Goal: Complete application form

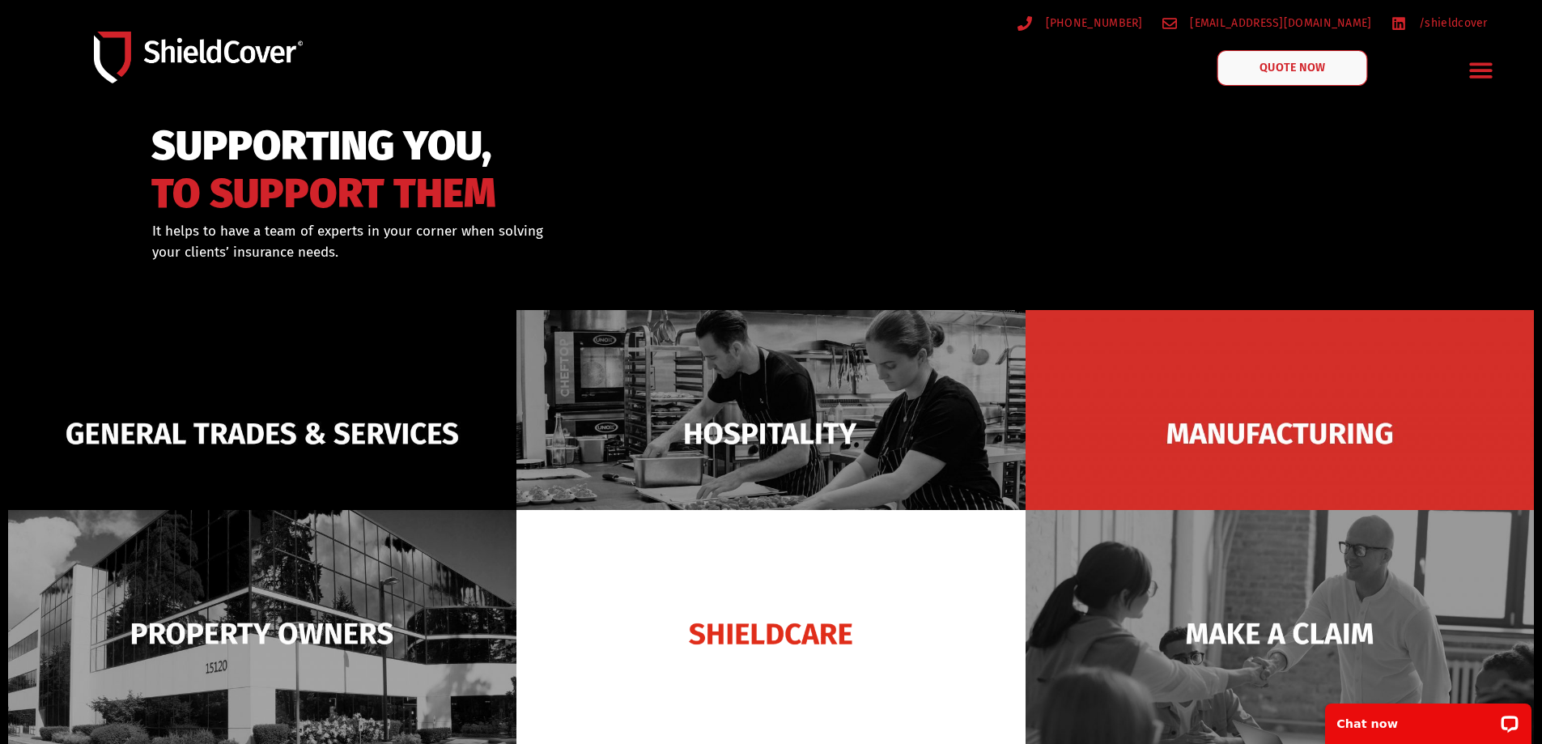
click at [1304, 66] on span "QUOTE NOW" at bounding box center [1291, 67] width 65 height 11
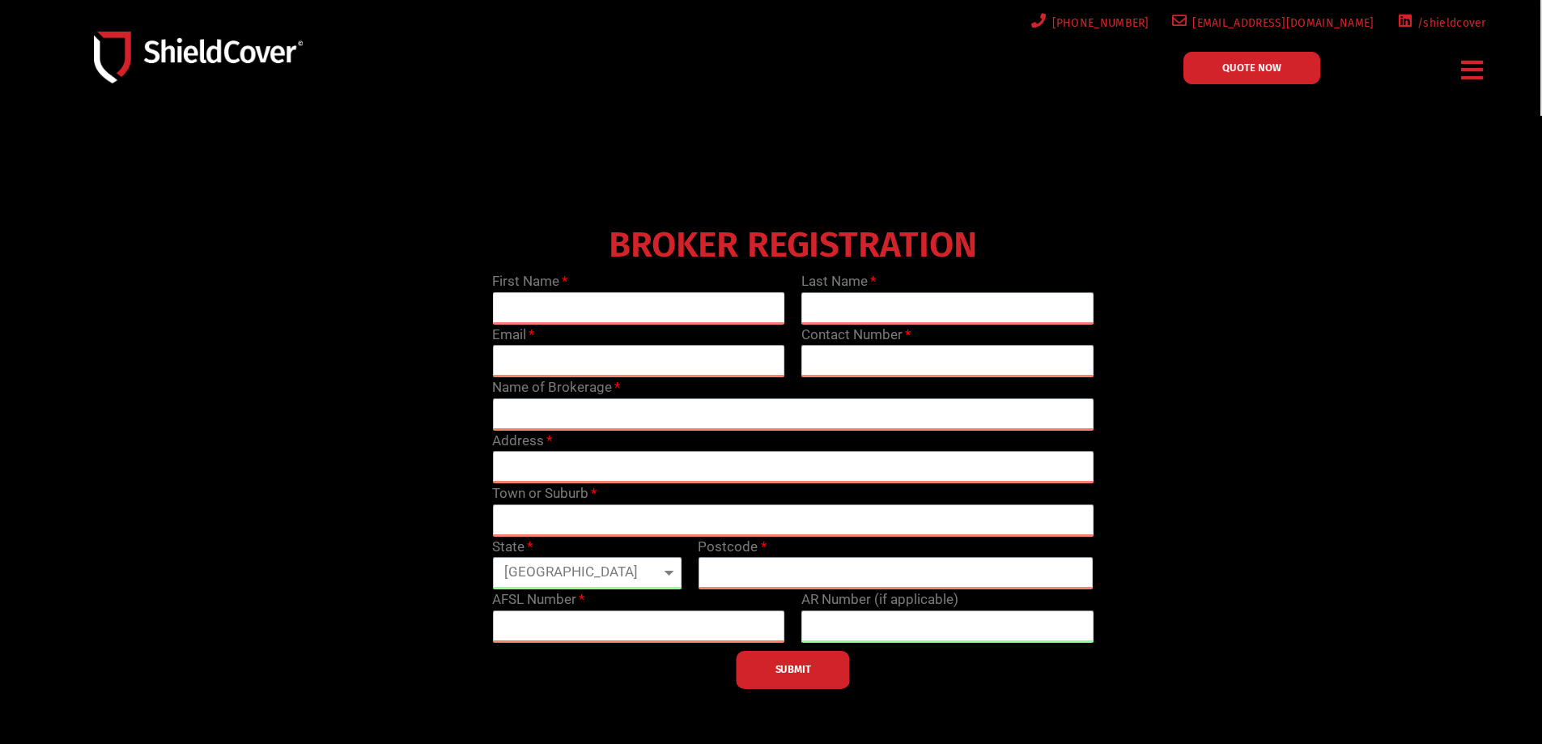
click at [602, 315] on input "text" at bounding box center [638, 308] width 293 height 32
type input "[PERSON_NAME]"
click at [882, 316] on input "text" at bounding box center [947, 308] width 293 height 32
type input "Lequaietermaine"
click at [550, 355] on input "email" at bounding box center [638, 361] width 293 height 32
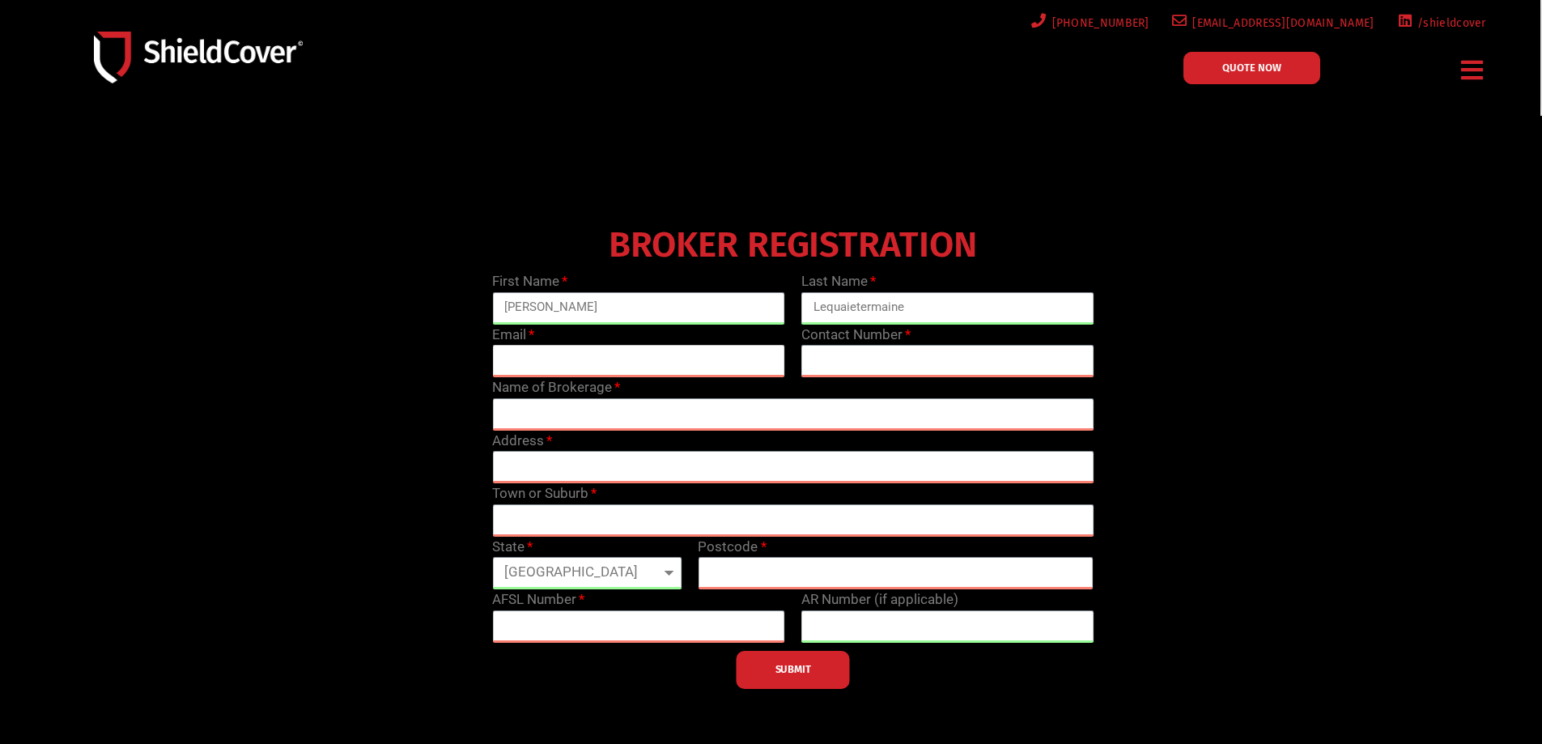
type input "[PERSON_NAME][EMAIL_ADDRESS][DOMAIN_NAME]"
click at [861, 355] on input "text" at bounding box center [947, 361] width 293 height 32
type input "0865561914"
click at [656, 411] on input "text" at bounding box center [792, 414] width 601 height 32
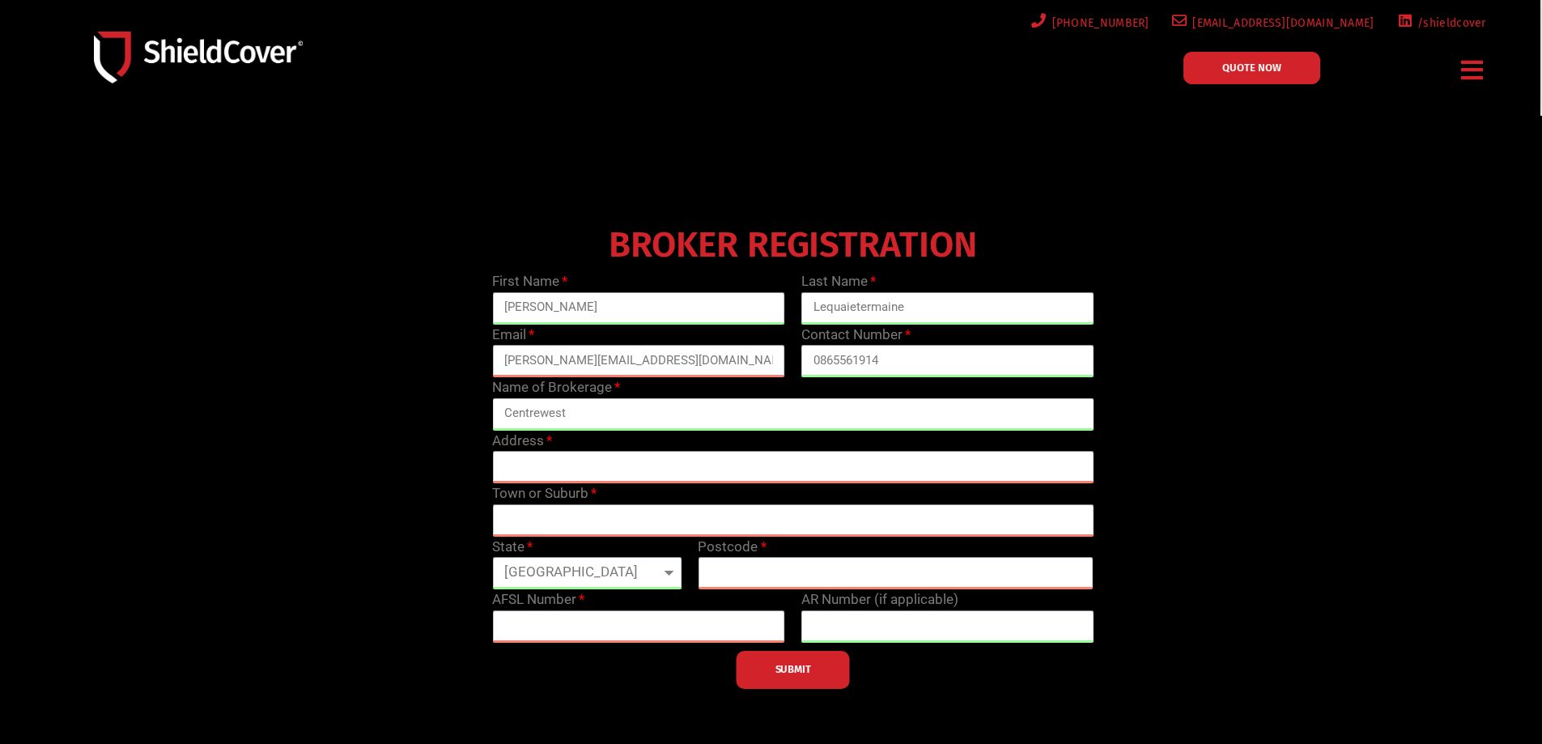
type input "Centrewest"
click at [557, 469] on input "text" at bounding box center [792, 467] width 601 height 32
type input "Level [STREET_ADDRESS]"
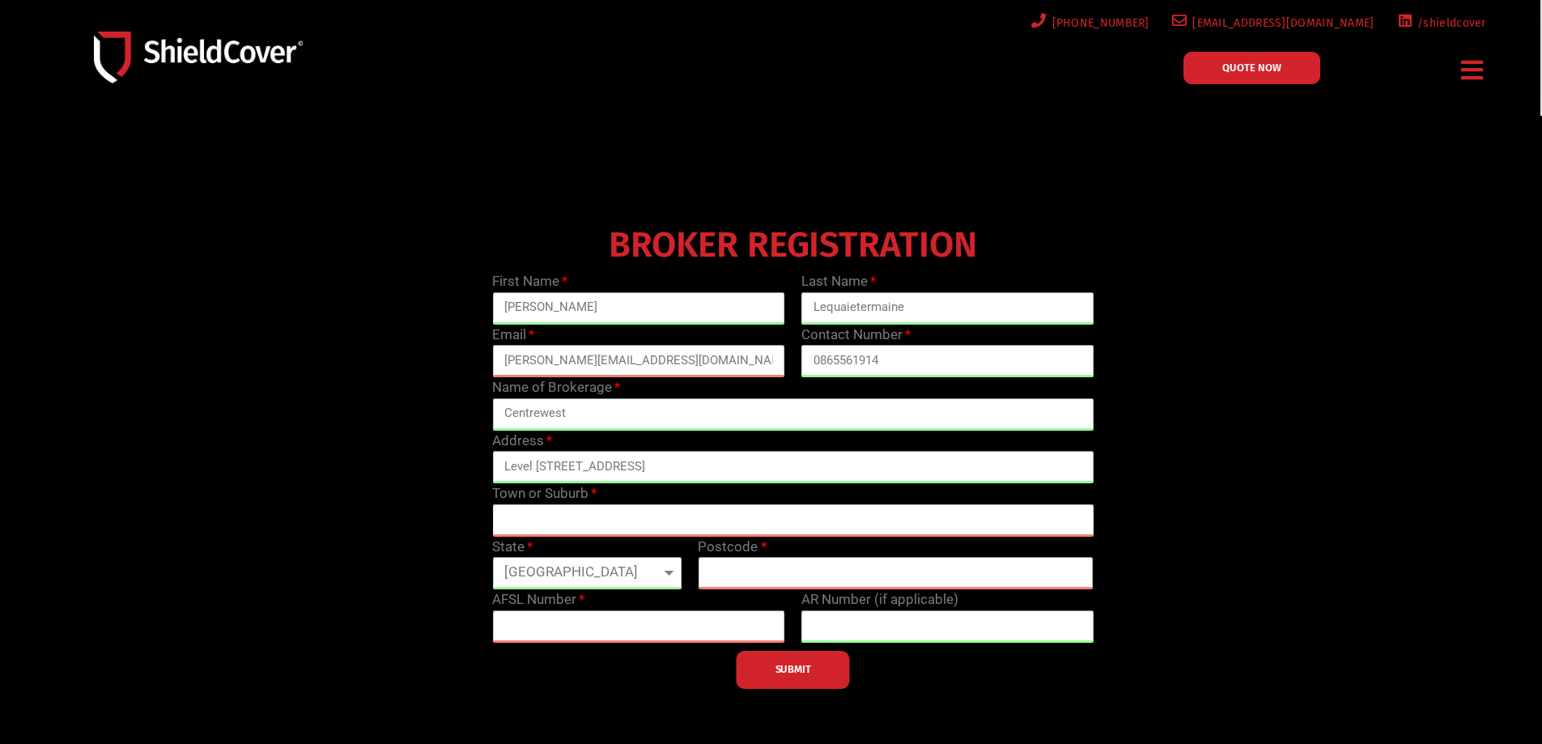
click at [633, 511] on input "text" at bounding box center [792, 520] width 601 height 32
type input "[GEOGRAPHIC_DATA]"
select select "WA"
click at [788, 574] on input "text" at bounding box center [896, 573] width 396 height 32
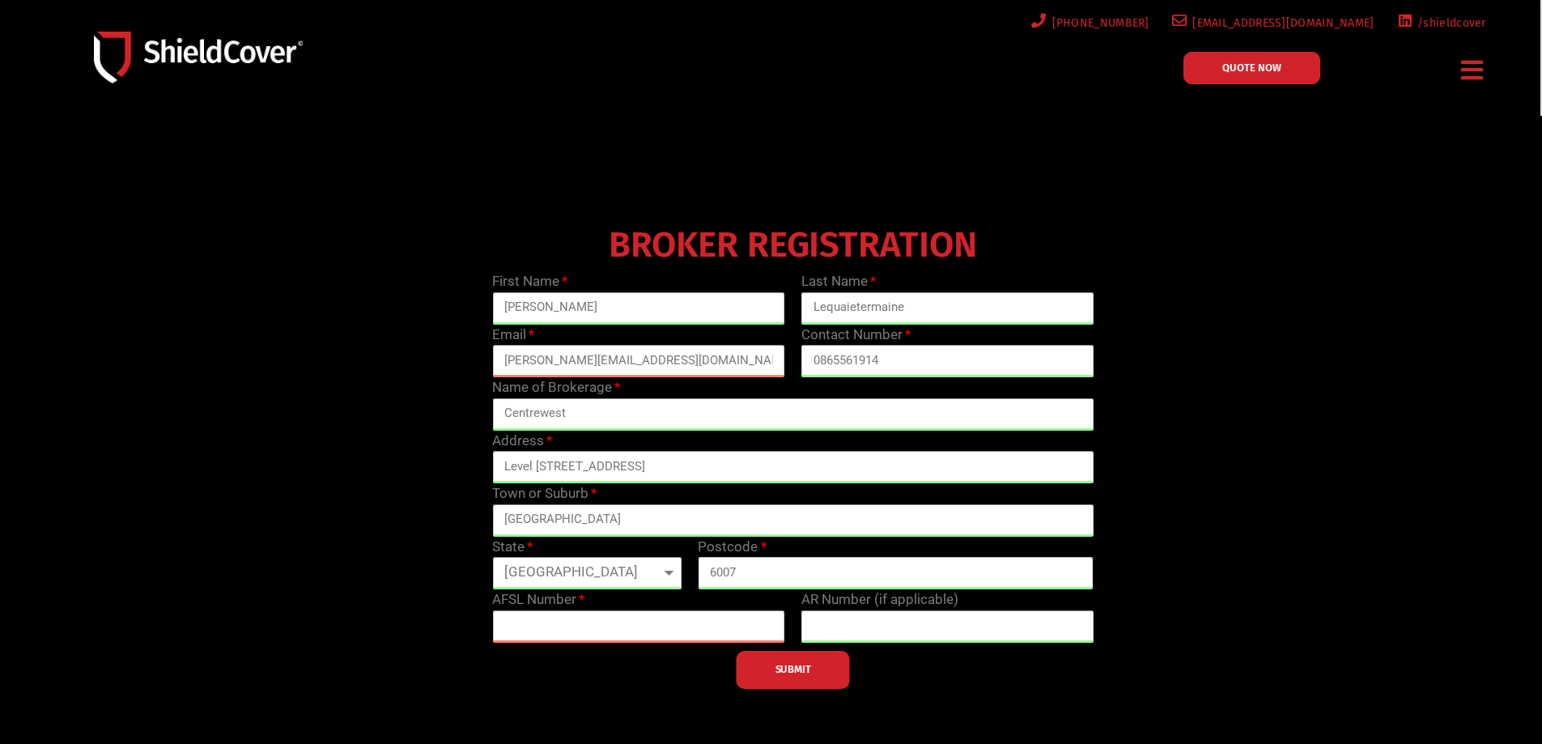
type input "6007"
click at [622, 618] on input "text" at bounding box center [638, 626] width 293 height 32
type input "245406"
click at [813, 671] on button "SUBMIT" at bounding box center [792, 670] width 113 height 38
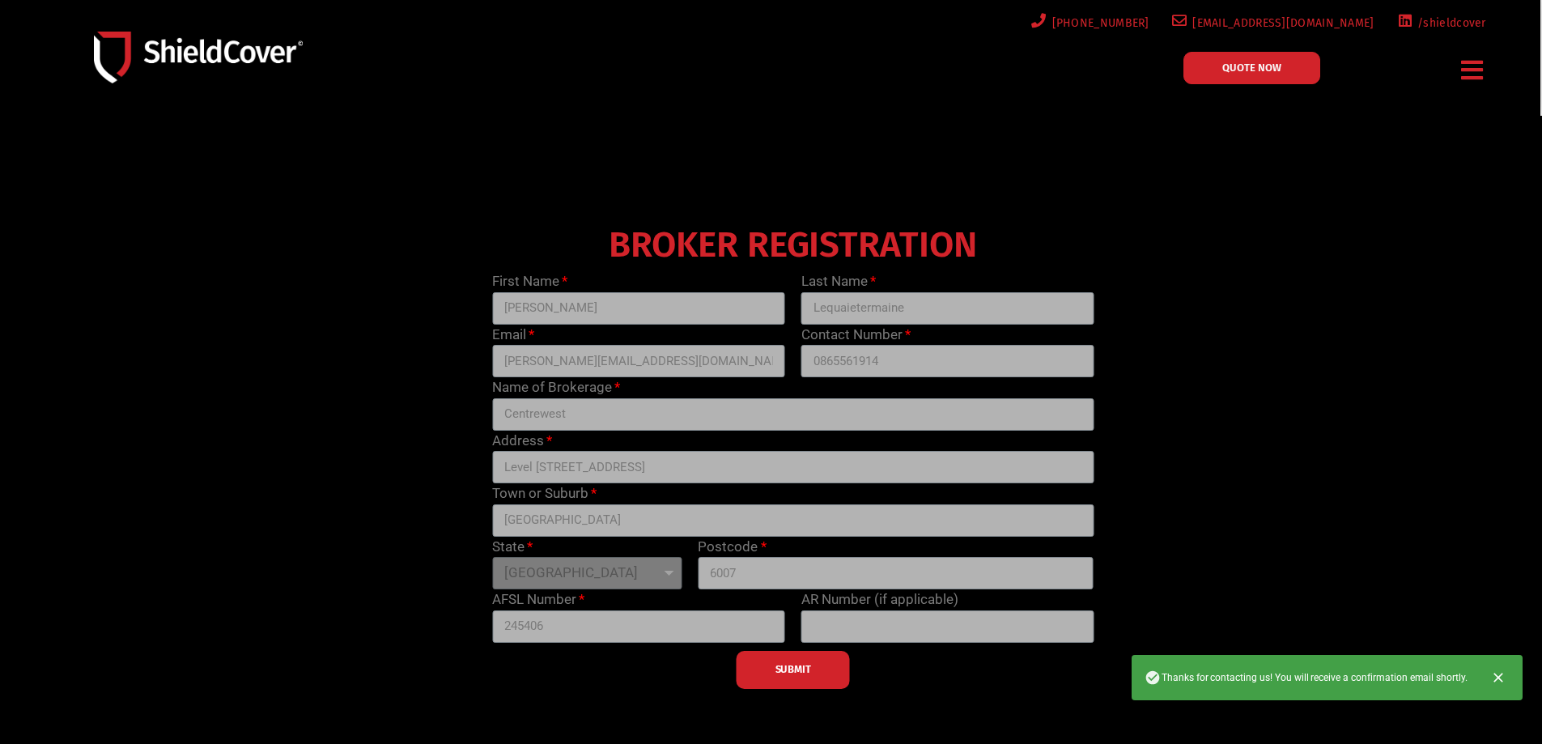
click at [1495, 678] on icon "Close" at bounding box center [1498, 677] width 16 height 16
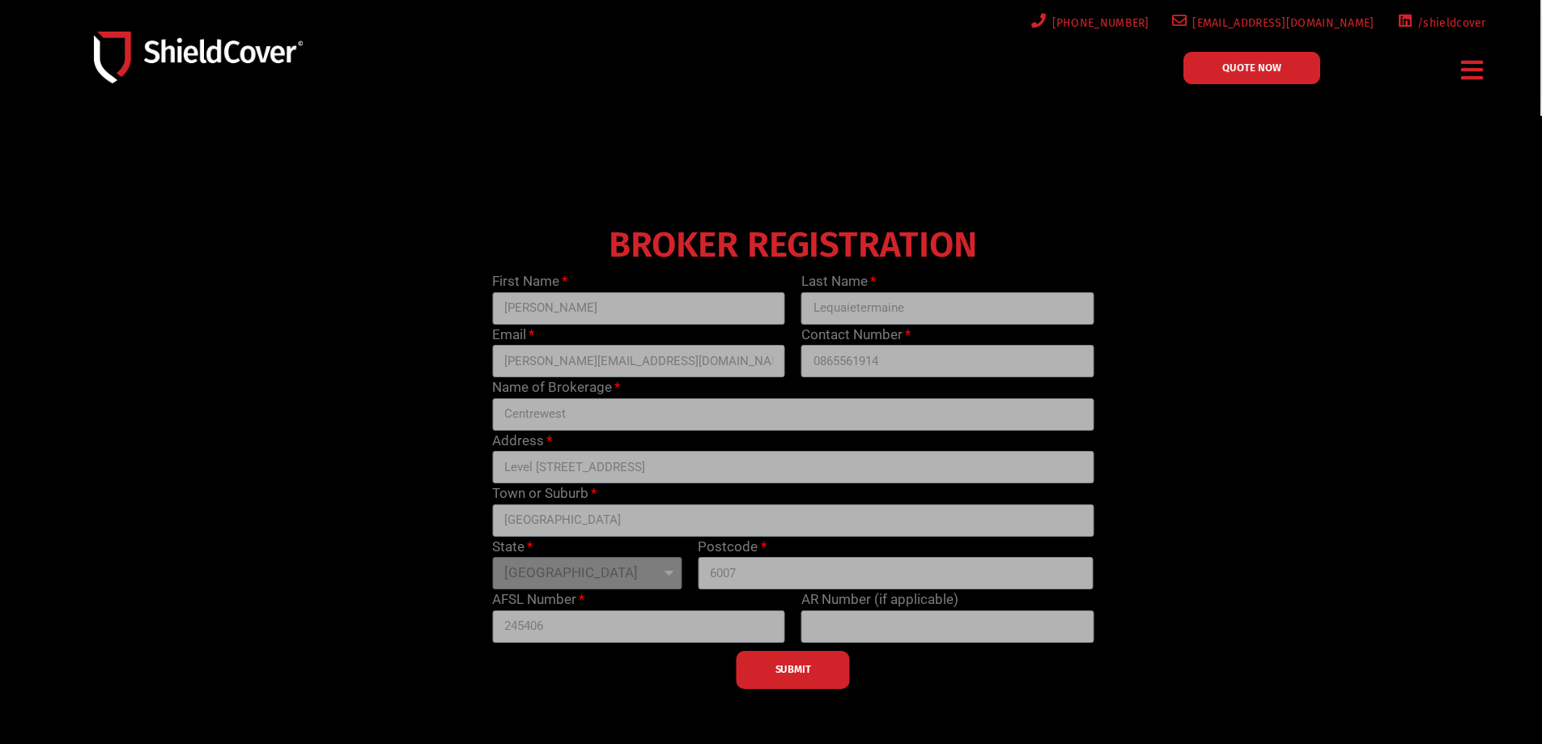
click at [1481, 70] on icon "Menu Toggle" at bounding box center [1472, 69] width 22 height 25
